Goal: Task Accomplishment & Management: Use online tool/utility

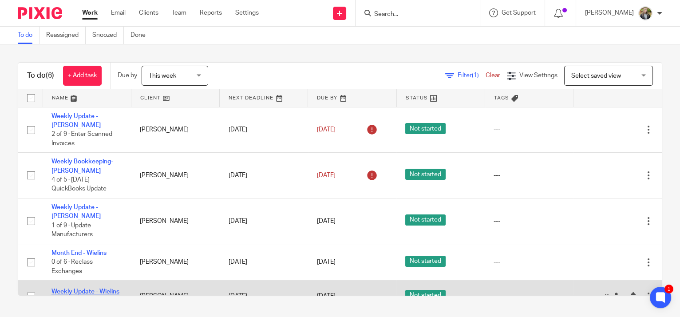
click at [81, 288] on link "Weekly Update - Wielins" at bounding box center [85, 291] width 68 height 6
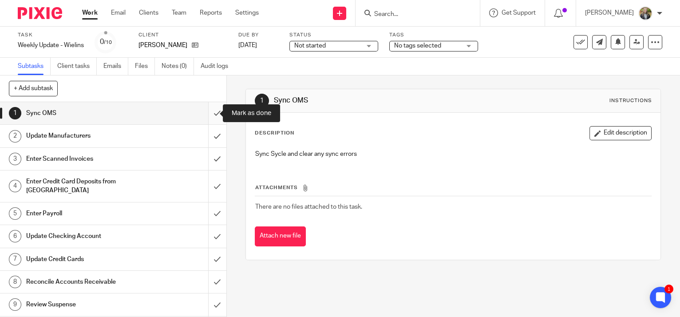
click at [208, 111] on input "submit" at bounding box center [113, 113] width 226 height 22
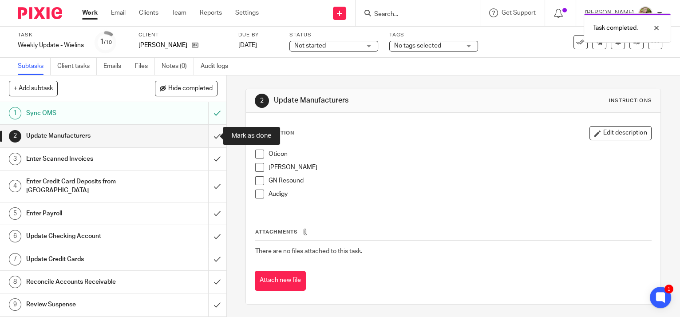
click at [206, 134] on input "submit" at bounding box center [113, 136] width 226 height 22
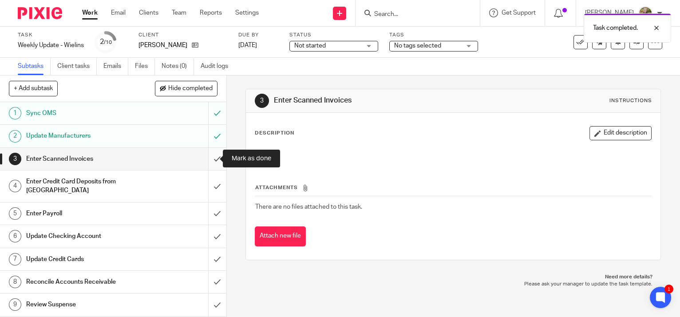
click at [208, 158] on input "submit" at bounding box center [113, 159] width 226 height 22
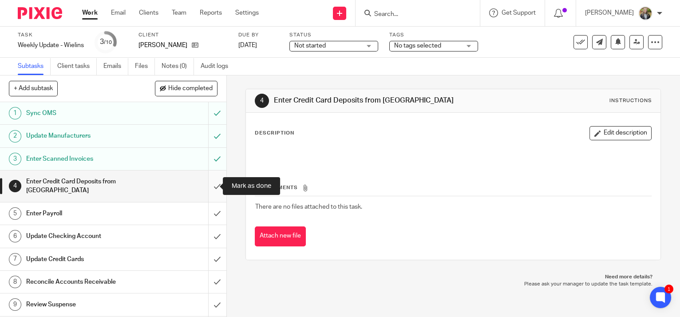
click at [211, 180] on input "submit" at bounding box center [113, 186] width 226 height 32
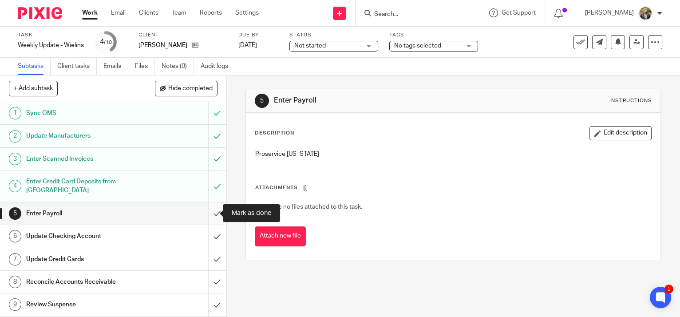
click at [212, 214] on input "submit" at bounding box center [113, 213] width 226 height 22
